Goal: Transaction & Acquisition: Purchase product/service

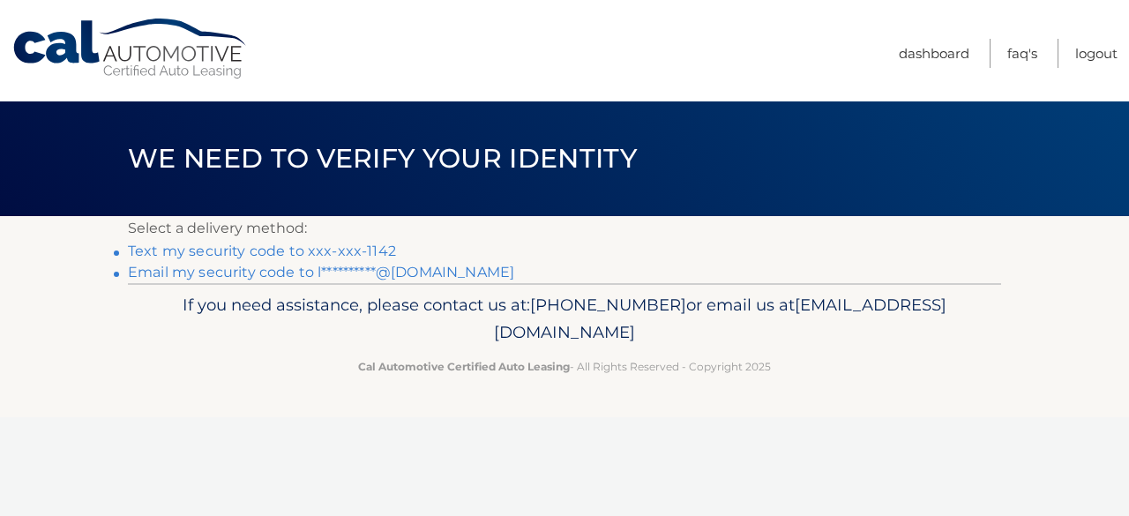
click at [312, 273] on link "**********" at bounding box center [321, 272] width 386 height 17
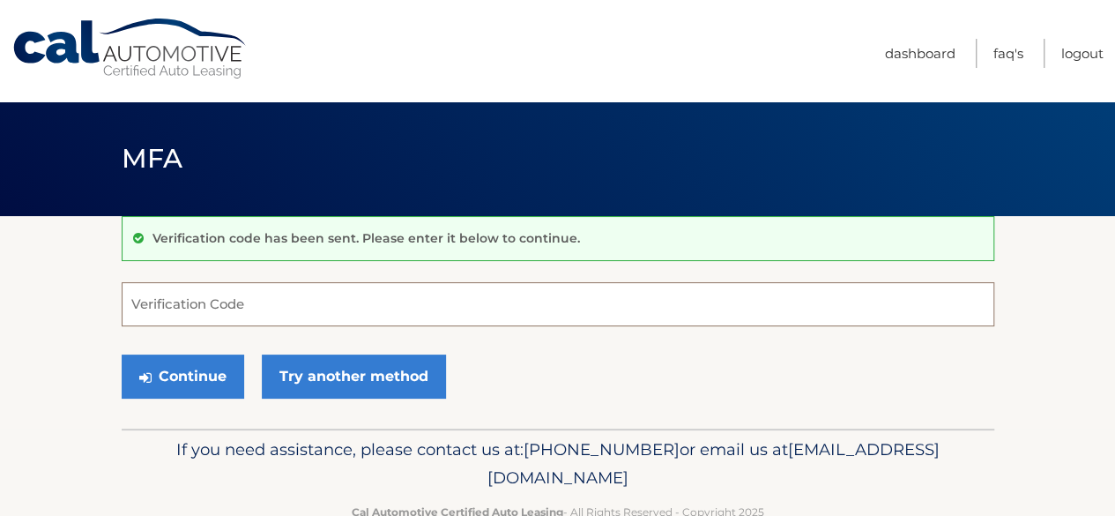
click at [231, 300] on input "Verification Code" at bounding box center [558, 304] width 873 height 44
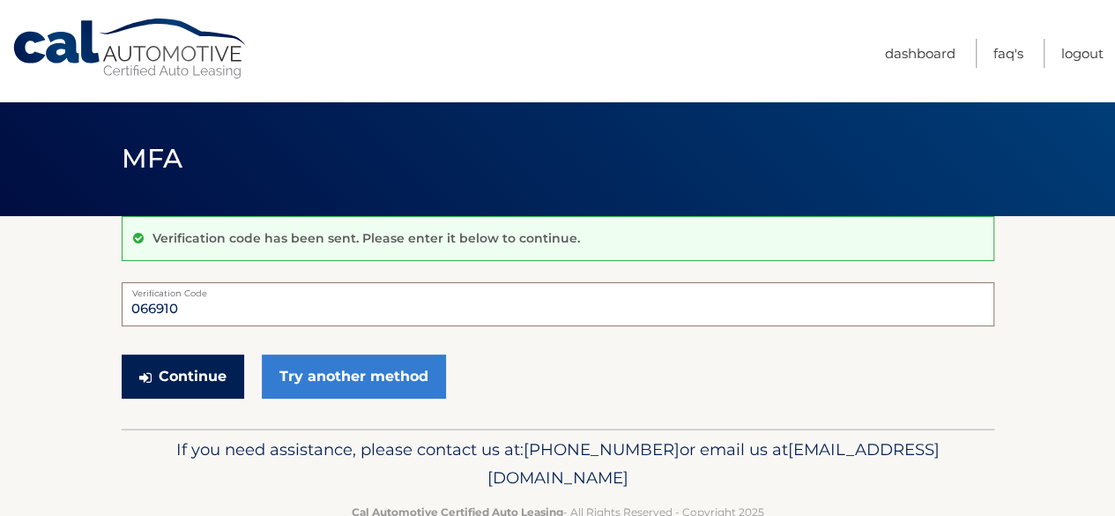
type input "066910"
click at [160, 371] on button "Continue" at bounding box center [183, 376] width 123 height 44
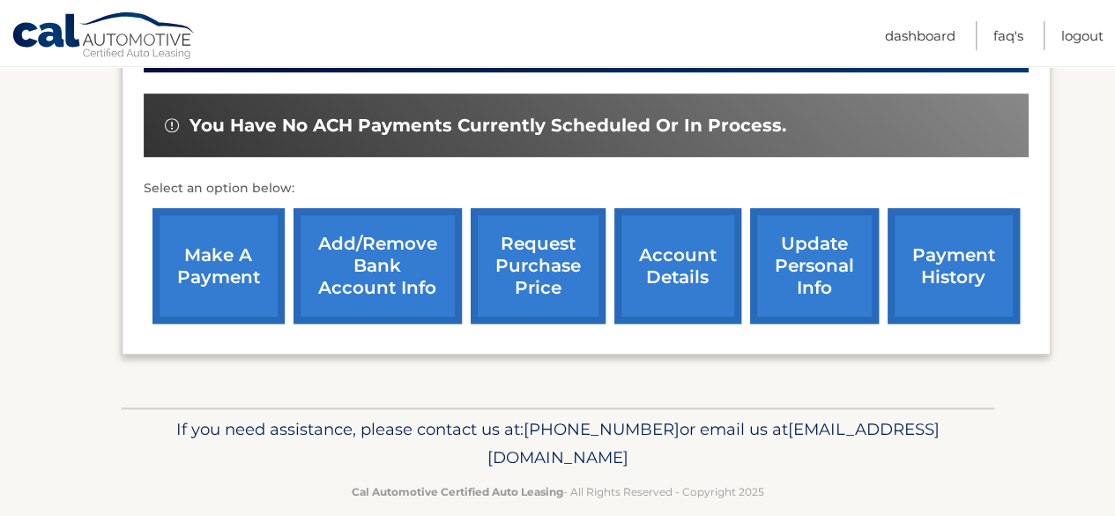
scroll to position [529, 0]
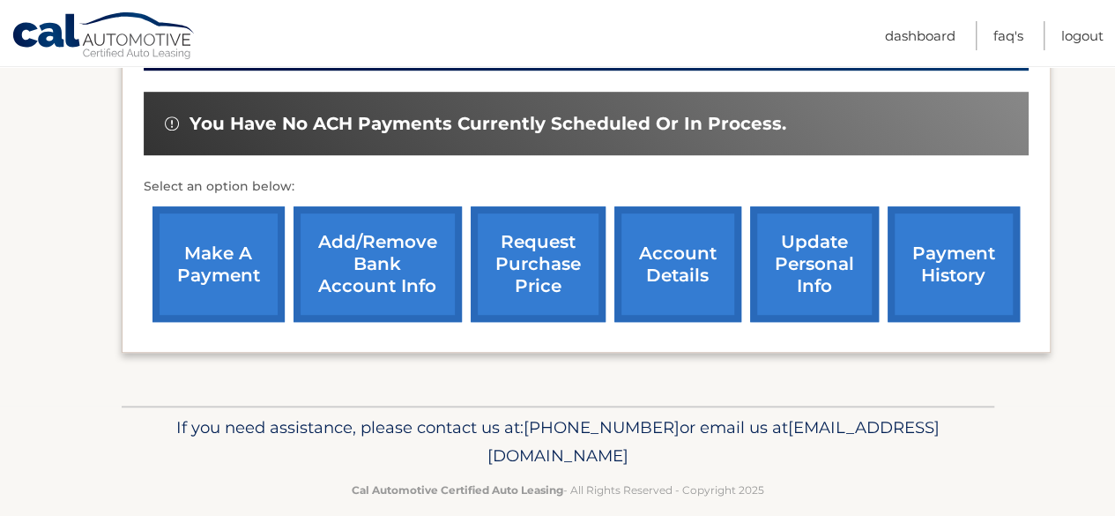
click at [235, 269] on link "make a payment" at bounding box center [219, 264] width 132 height 116
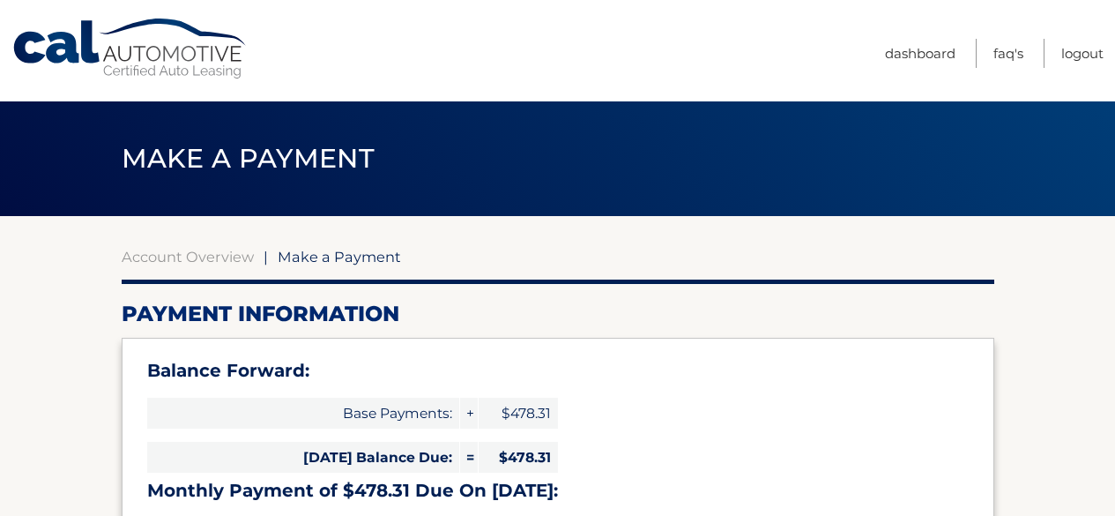
select select "NzRhZDdiMDEtYTMwYi00ZGMzLWIzYzctYTY4MjMwYTdiYzVj"
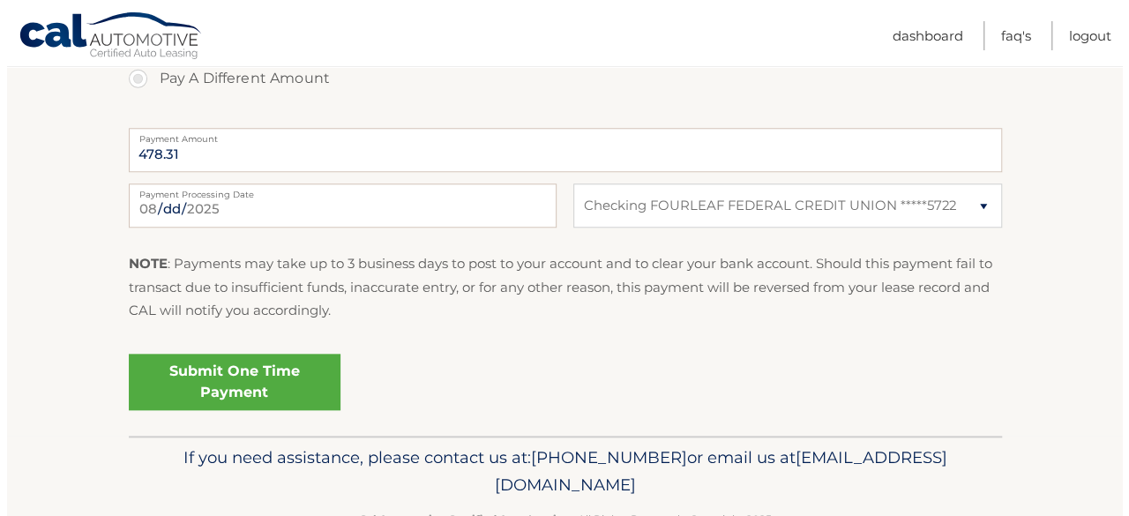
scroll to position [794, 0]
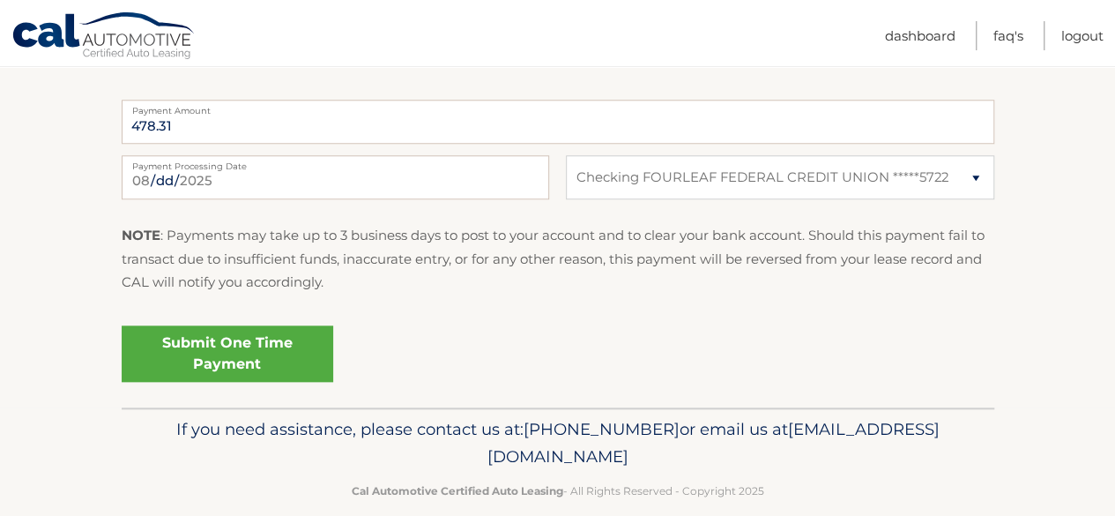
click at [277, 347] on link "Submit One Time Payment" at bounding box center [228, 353] width 212 height 56
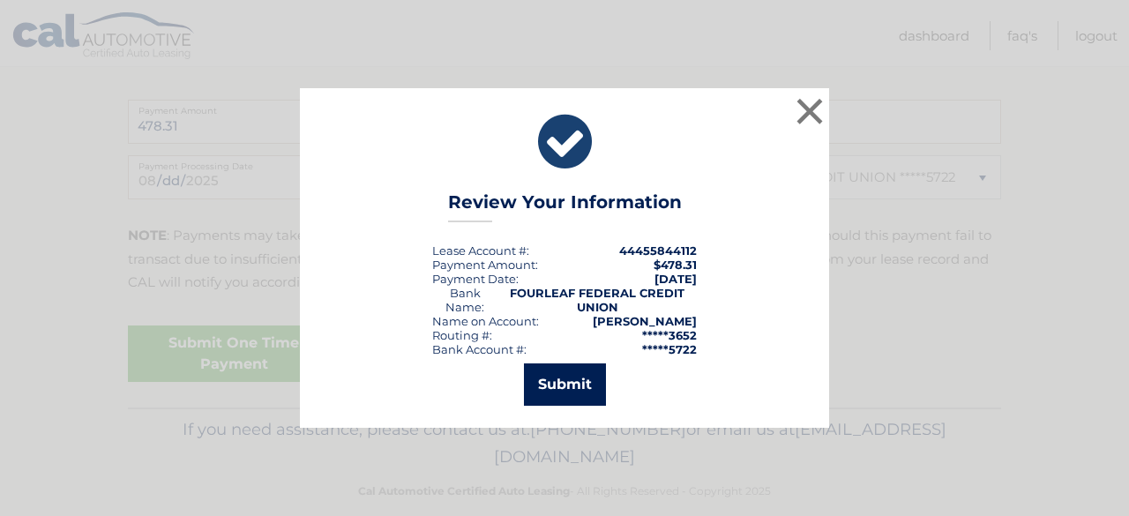
click at [587, 380] on button "Submit" at bounding box center [565, 384] width 82 height 42
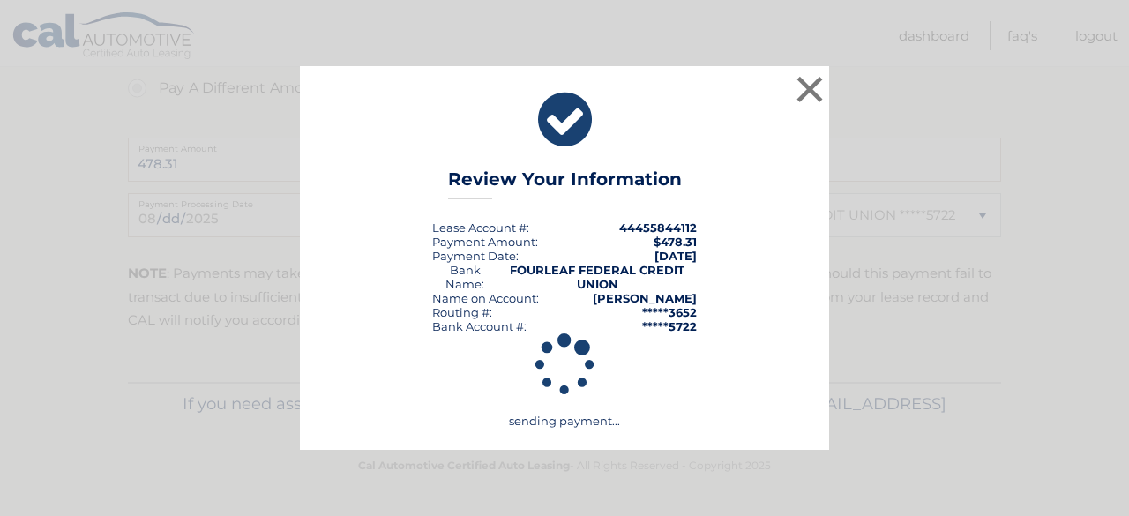
scroll to position [755, 0]
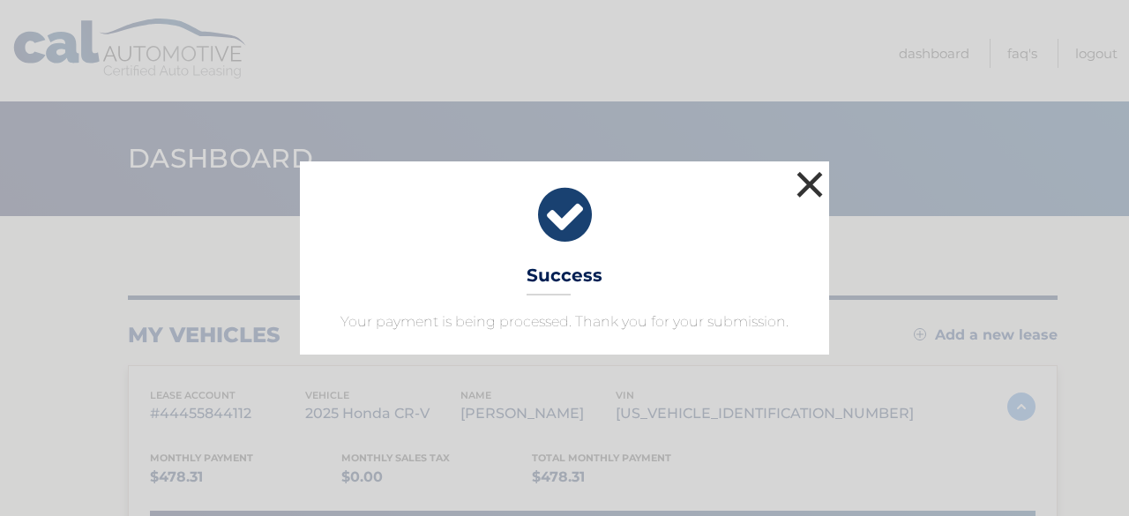
click at [813, 176] on button "×" at bounding box center [809, 184] width 35 height 35
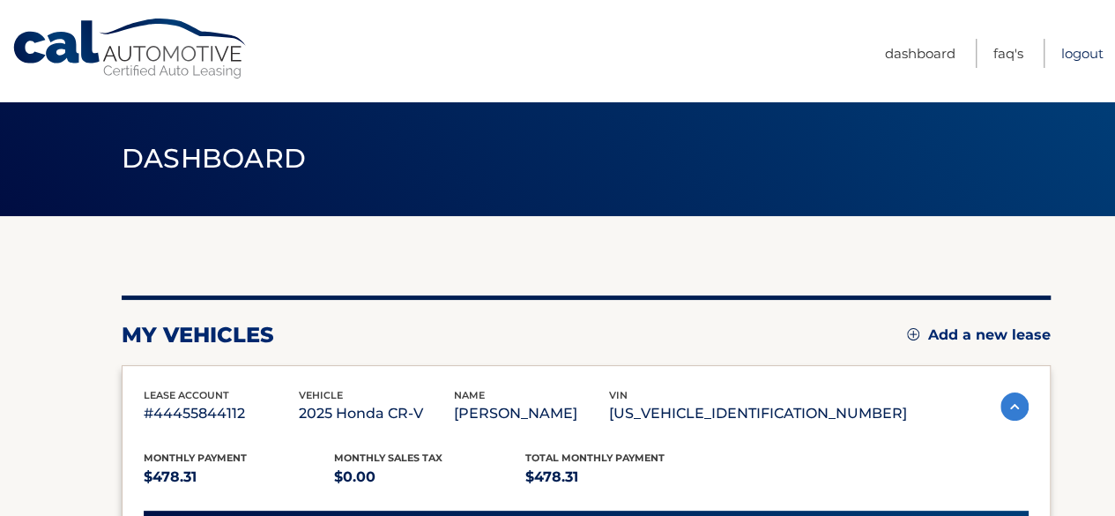
click at [1077, 46] on link "Logout" at bounding box center [1083, 53] width 42 height 29
